Goal: Navigation & Orientation: Find specific page/section

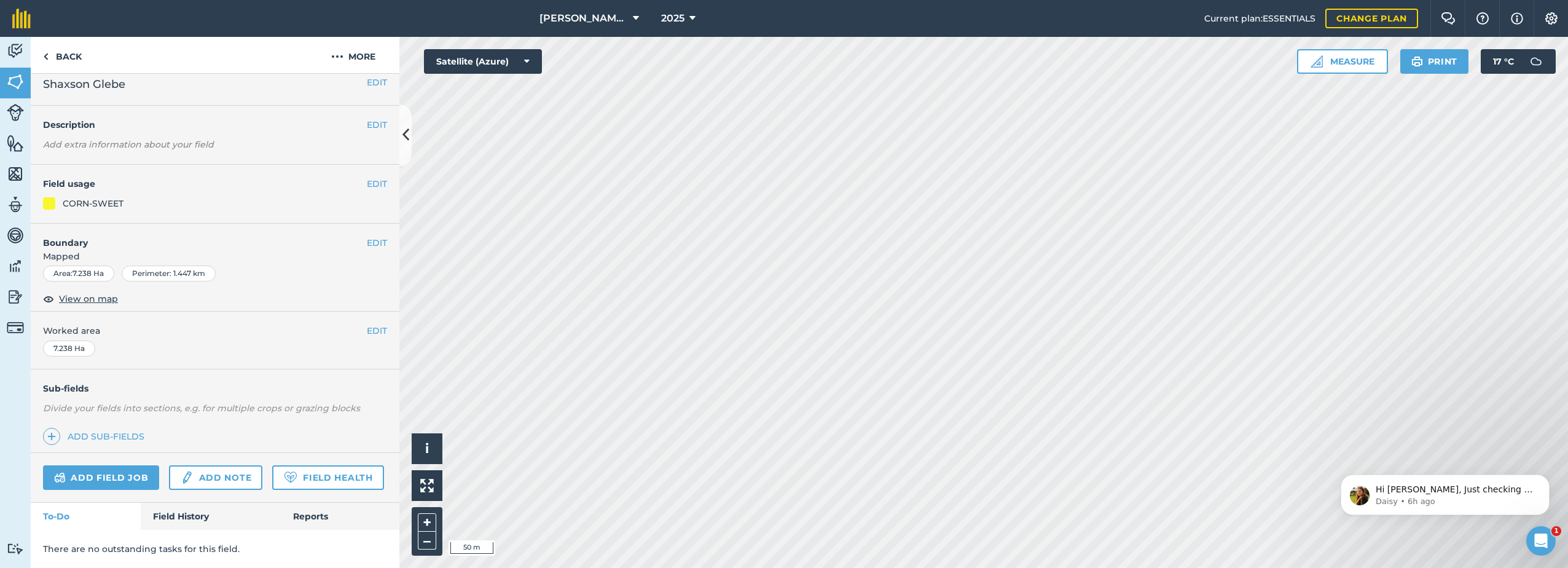
scroll to position [45, 0]
click at [1427, 496] on p "Daisy • 6h ago" at bounding box center [1455, 501] width 159 height 11
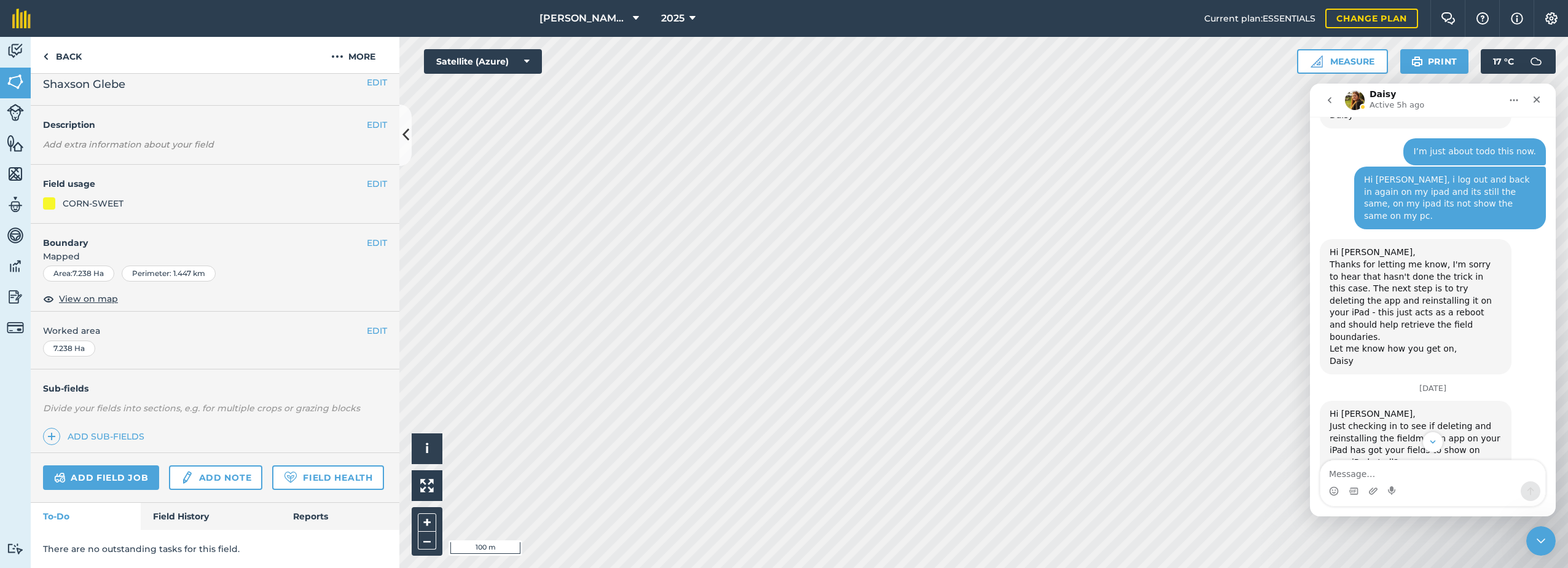
scroll to position [1167, 0]
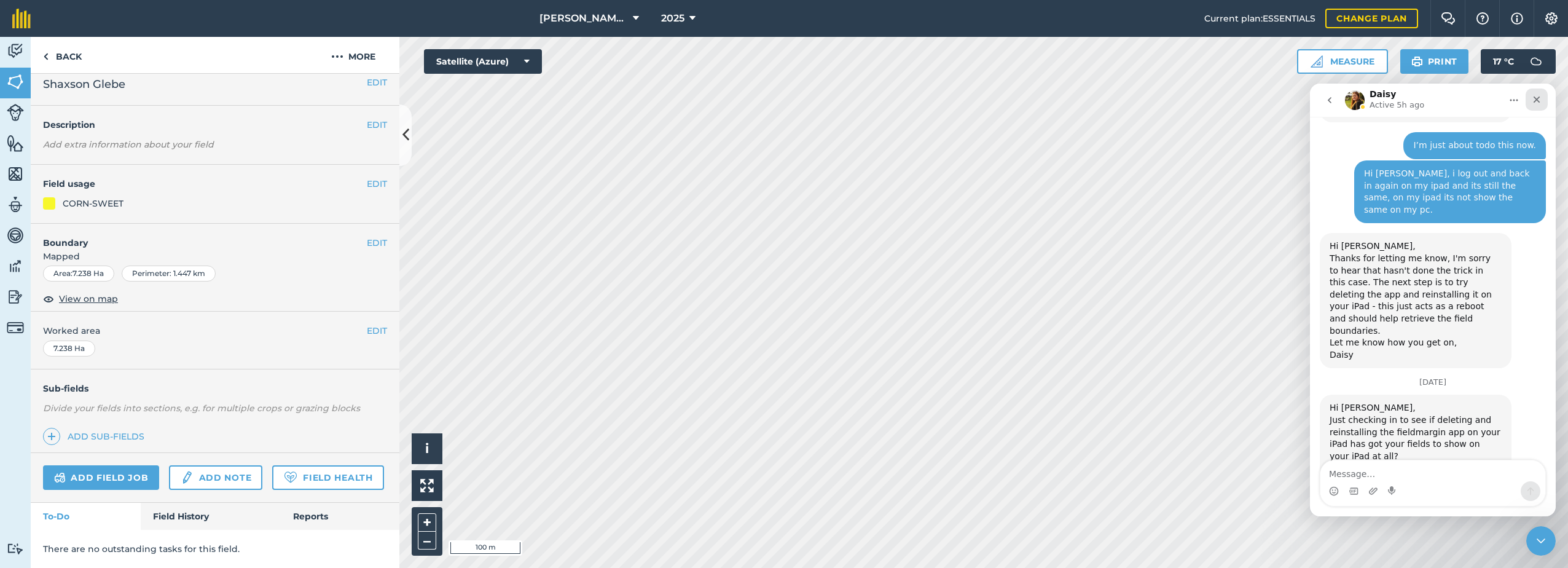
click at [1540, 94] on div "Close" at bounding box center [1536, 99] width 22 height 22
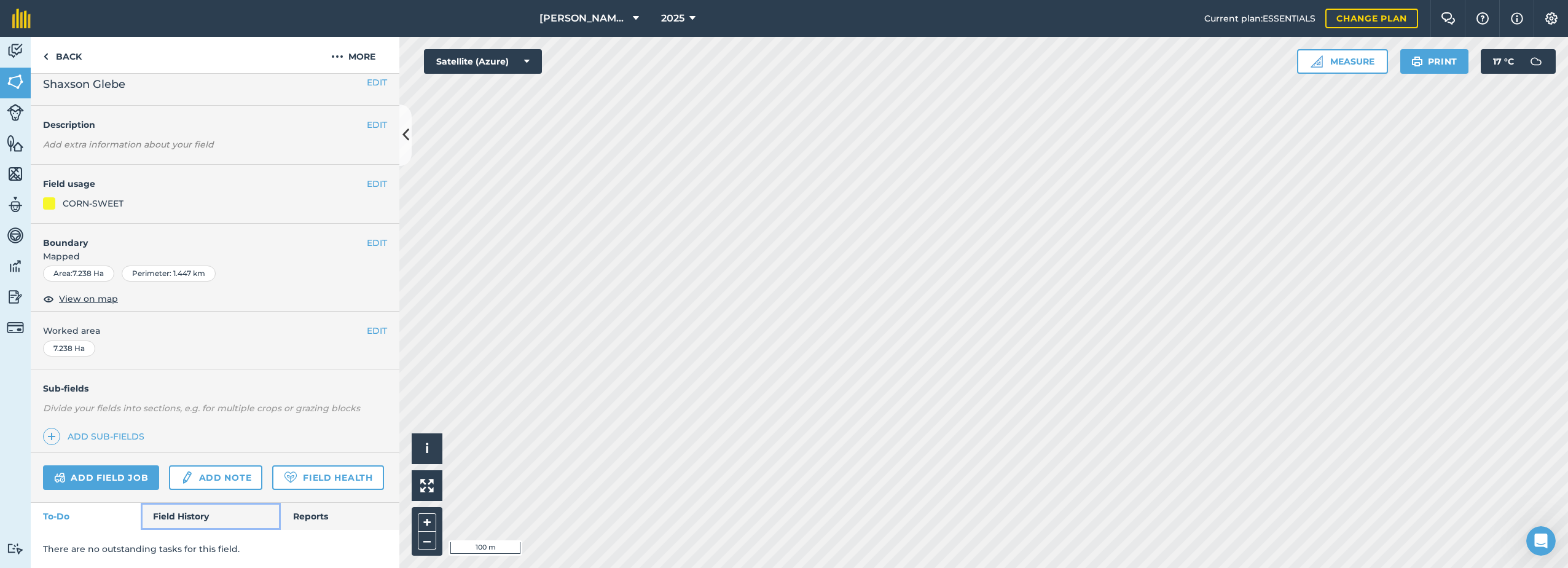
click at [198, 517] on link "Field History" at bounding box center [210, 516] width 139 height 27
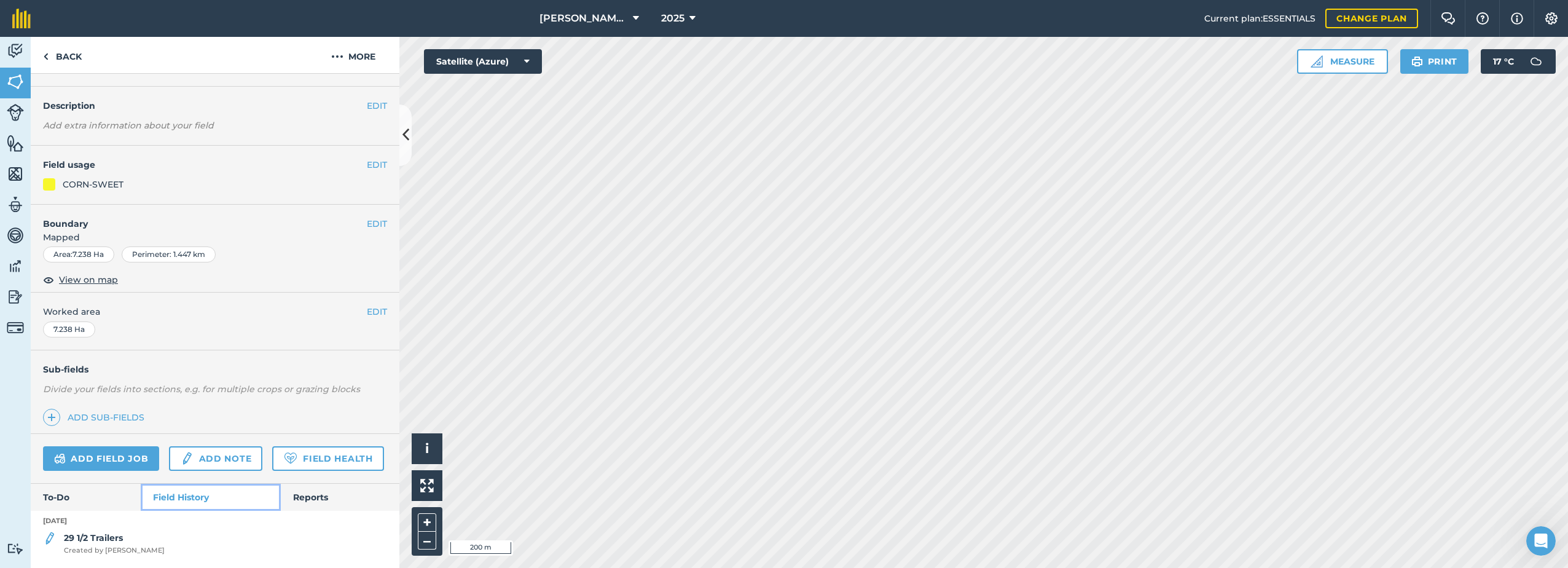
scroll to position [64, 0]
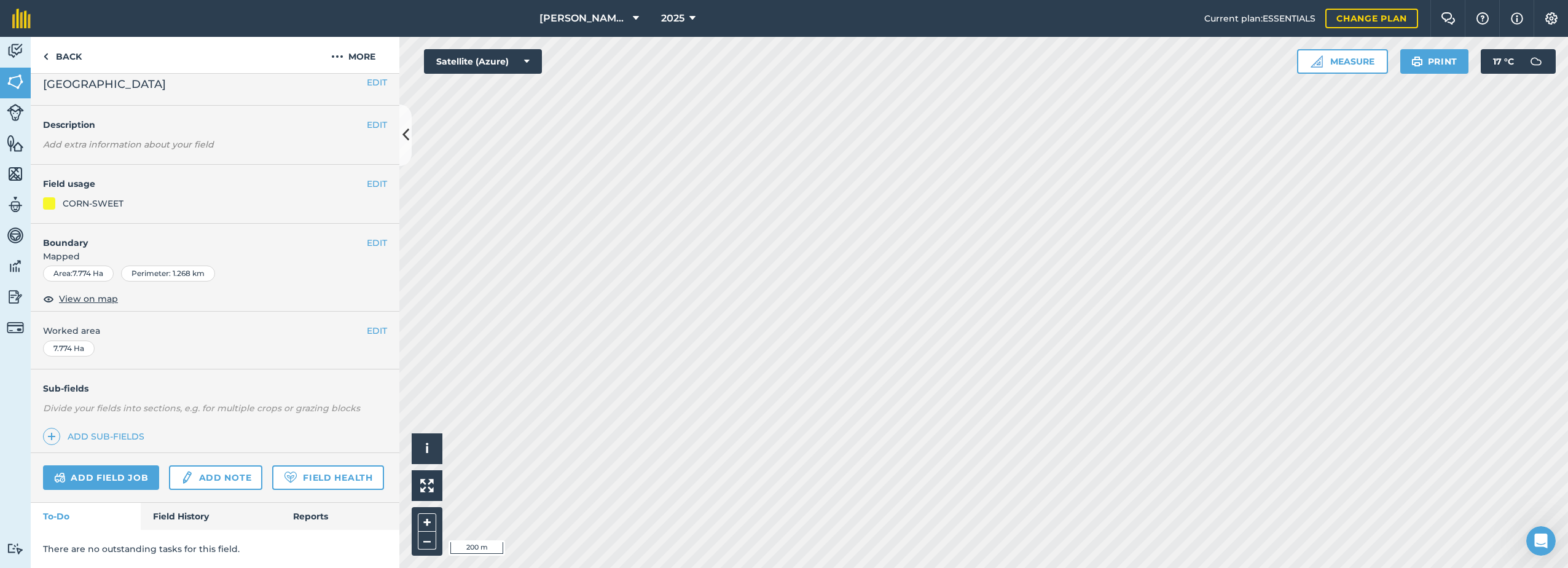
click at [879, 567] on html "[PERSON_NAME] Farm Life 2025 Current plan : ESSENTIALS Change plan Farm Chat He…" at bounding box center [784, 284] width 1568 height 568
